Goal: Register for event/course

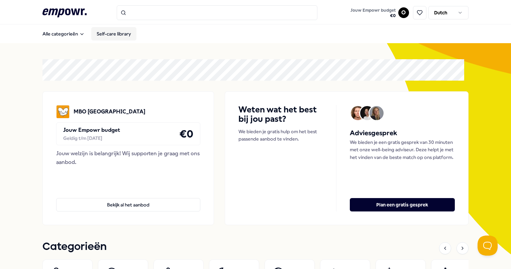
click at [121, 34] on link "Self-care library" at bounding box center [113, 33] width 45 height 13
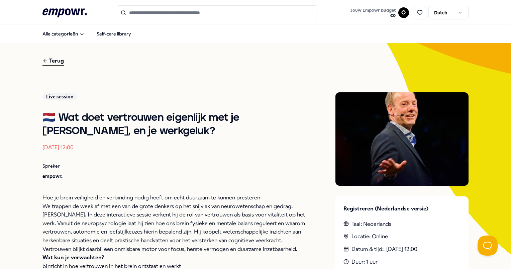
scroll to position [43, 0]
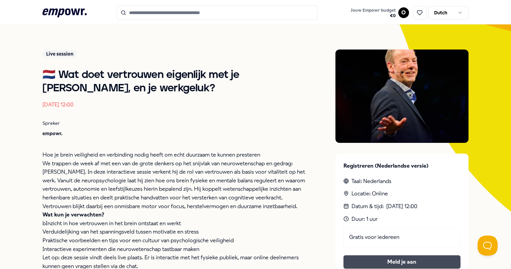
click at [382, 258] on button "Meld je aan" at bounding box center [401, 261] width 117 height 13
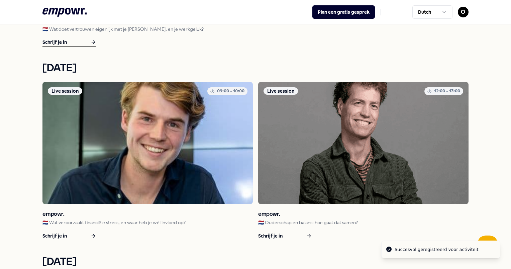
scroll to position [385, 0]
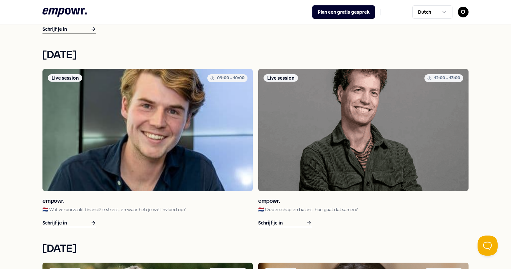
click at [262, 224] on div "Schrijf je in" at bounding box center [284, 223] width 53 height 8
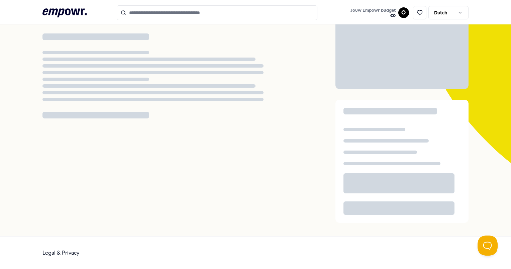
scroll to position [43, 0]
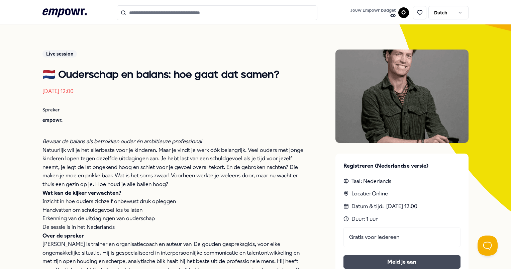
click at [378, 259] on button "Meld je aan" at bounding box center [401, 261] width 117 height 13
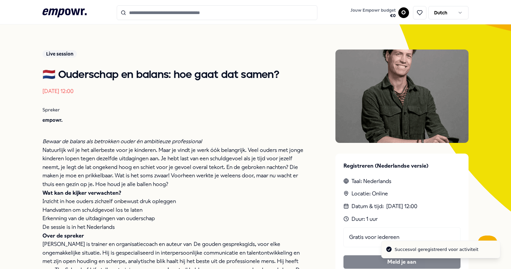
click at [242, 45] on div "Terug Live session 🇳🇱 Ouderschap en balans: hoe gaat dat samen? [DATE] 12:00 Sp…" at bounding box center [254, 166] width 425 height 332
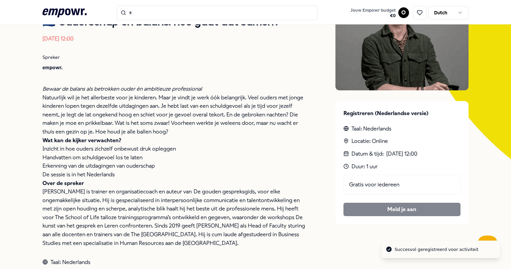
scroll to position [139, 0]
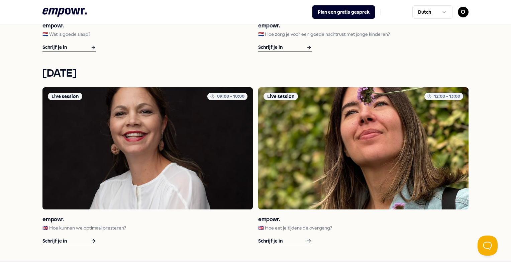
scroll to position [971, 0]
